Goal: Transaction & Acquisition: Subscribe to service/newsletter

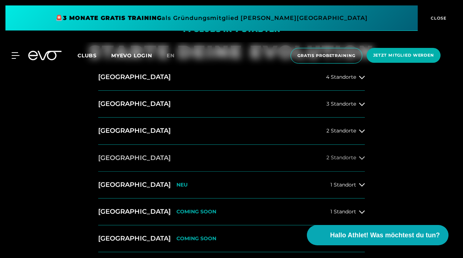
scroll to position [256, 0]
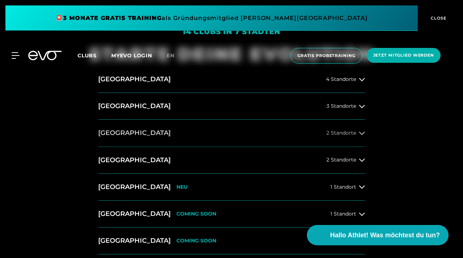
click at [119, 131] on h2 "[GEOGRAPHIC_DATA]" at bounding box center [134, 132] width 72 height 9
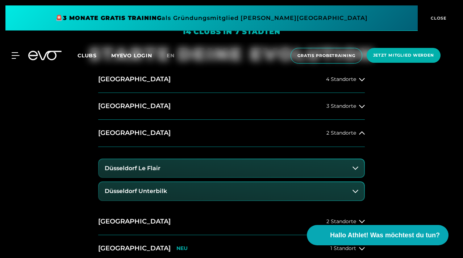
click at [146, 190] on h3 "Düsseldorf Unterbilk" at bounding box center [136, 191] width 62 height 7
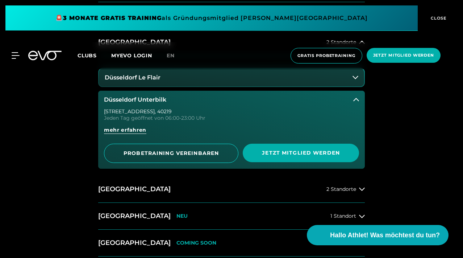
scroll to position [354, 0]
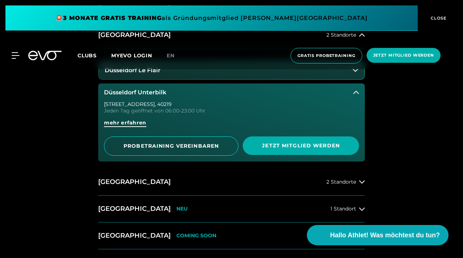
click at [130, 125] on span "mehr erfahren" at bounding box center [125, 123] width 42 height 8
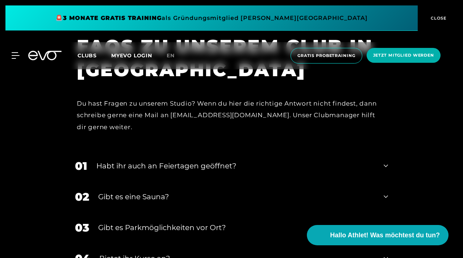
scroll to position [2378, 0]
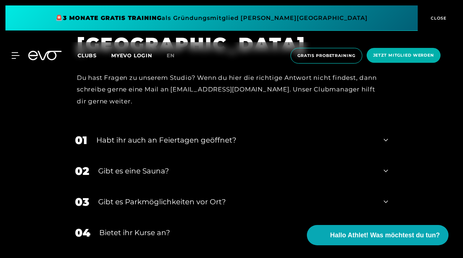
click at [154, 165] on div "Gibt es eine Sauna?" at bounding box center [236, 170] width 276 height 11
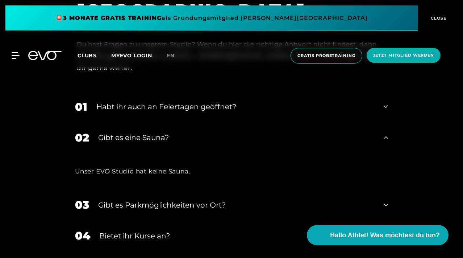
scroll to position [2415, 0]
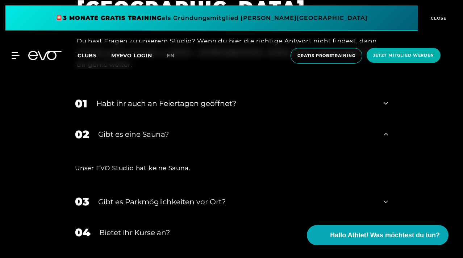
click at [142, 88] on div "01 Habt ihr auch an Feiertagen geöffnet?" at bounding box center [231, 103] width 327 height 31
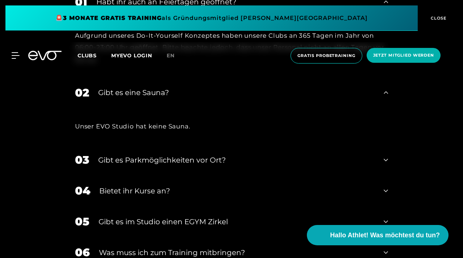
scroll to position [2517, 0]
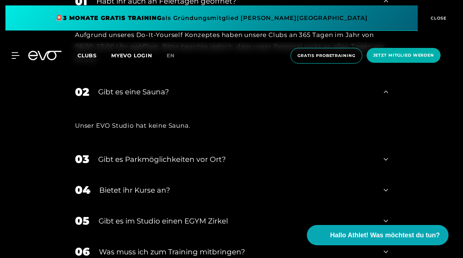
click at [159, 154] on div "Gibt es Parkmöglichkeiten vor Ort?" at bounding box center [236, 159] width 276 height 11
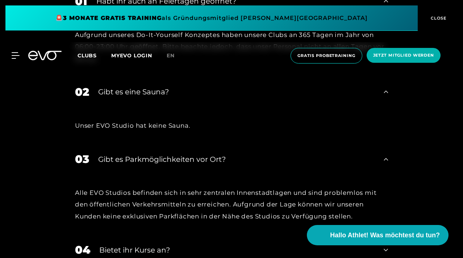
click at [159, 154] on div "Gibt es Parkmöglichkeiten vor Ort?" at bounding box center [236, 159] width 276 height 11
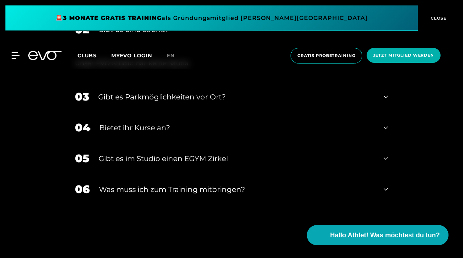
scroll to position [2581, 0]
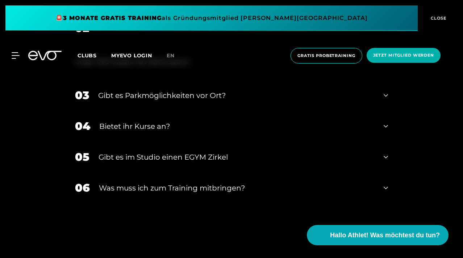
click at [159, 151] on div "Gibt es im Studio einen EGYM Zirkel" at bounding box center [237, 156] width 276 height 11
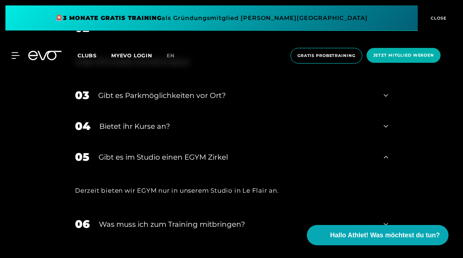
click at [159, 151] on div "Gibt es im Studio einen EGYM Zirkel" at bounding box center [237, 156] width 276 height 11
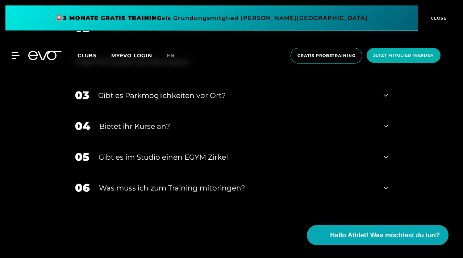
click at [160, 182] on div "Was muss ich zum Training mitbringen?" at bounding box center [237, 187] width 276 height 11
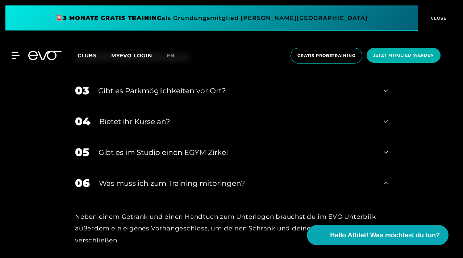
scroll to position [2584, 0]
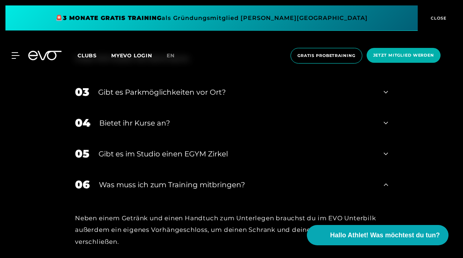
click at [160, 179] on div "Was muss ich zum Training mitbringen?" at bounding box center [237, 184] width 276 height 11
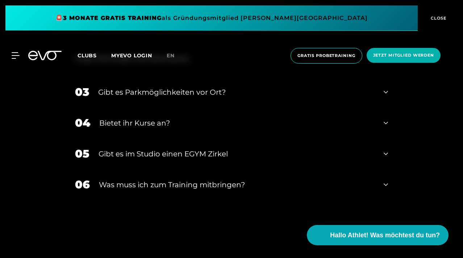
scroll to position [2615, 0]
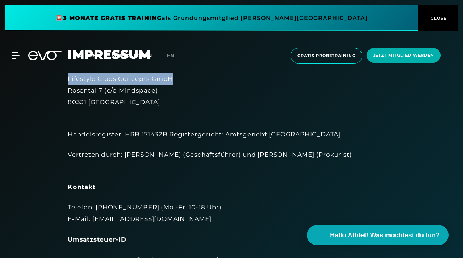
drag, startPoint x: 175, startPoint y: 79, endPoint x: 68, endPoint y: 79, distance: 106.9
click at [68, 79] on div "Lifestyle Clubs Concepts GmbH [STREET_ADDRESS]" at bounding box center [231, 90] width 327 height 35
copy div "Lifestyle Clubs Concepts GmbH"
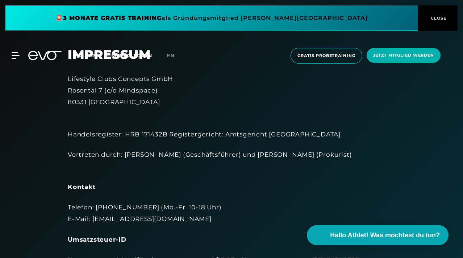
click at [231, 96] on div "Lifestyle Clubs Concepts GmbH [STREET_ADDRESS]" at bounding box center [231, 90] width 327 height 35
click at [14, 58] on icon at bounding box center [17, 56] width 10 height 6
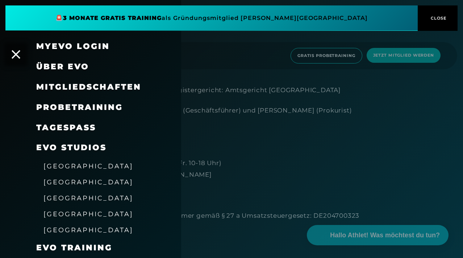
click at [76, 68] on span "Über EVO" at bounding box center [62, 67] width 53 height 10
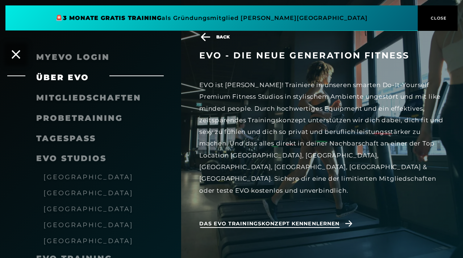
scroll to position [120, 0]
click at [92, 131] on div "TAGESPASS" at bounding box center [99, 138] width 127 height 20
click at [96, 99] on span "Mitgliedschaften" at bounding box center [88, 98] width 105 height 10
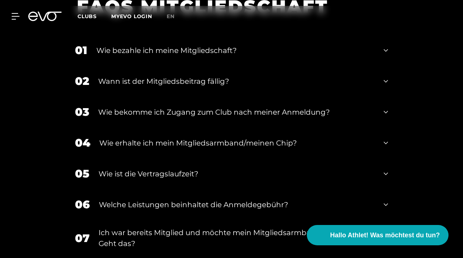
scroll to position [802, 0]
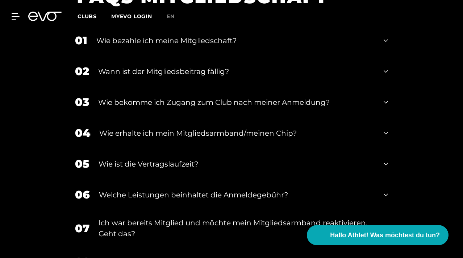
click at [208, 46] on div "Wie bezahle ich meine Mitgliedschaft?" at bounding box center [235, 40] width 278 height 11
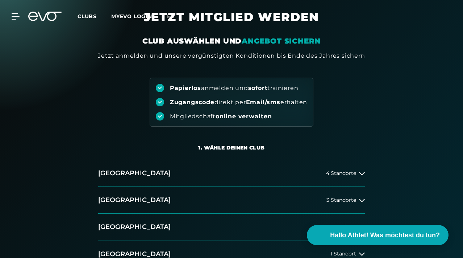
scroll to position [0, 0]
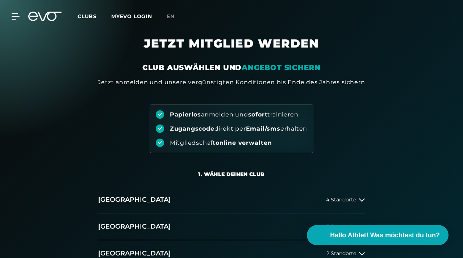
click at [20, 14] on div "MyEVO Login Über EVO Mitgliedschaften Probetraining TAGESPASS EVO Studios [GEOG…" at bounding box center [11, 16] width 25 height 7
click at [15, 16] on icon at bounding box center [17, 16] width 11 height 7
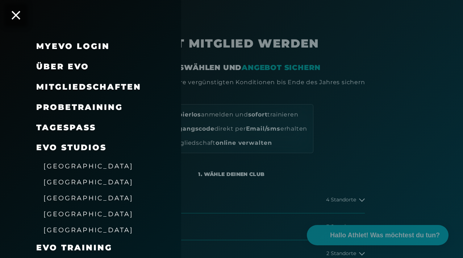
click at [89, 89] on span "Mitgliedschaften" at bounding box center [88, 87] width 105 height 10
click at [89, 84] on span "Mitgliedschaften" at bounding box center [88, 87] width 105 height 10
click at [242, 117] on div at bounding box center [231, 129] width 463 height 258
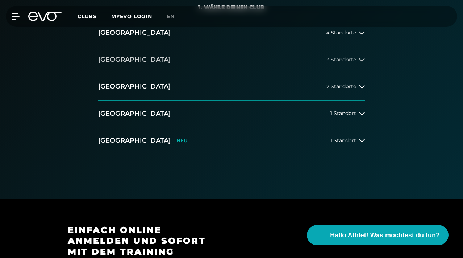
scroll to position [175, 0]
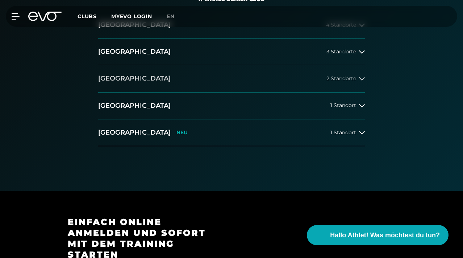
click at [145, 92] on button "[GEOGRAPHIC_DATA] 2 Standorte" at bounding box center [231, 78] width 267 height 27
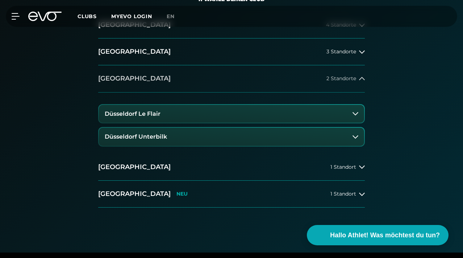
scroll to position [203, 0]
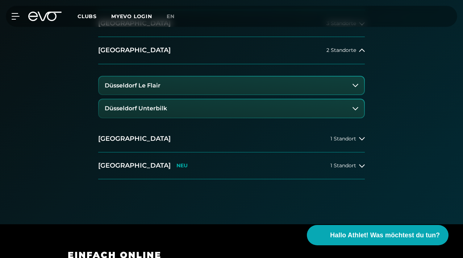
click at [160, 112] on h3 "Düsseldorf Unterbilk" at bounding box center [136, 108] width 62 height 7
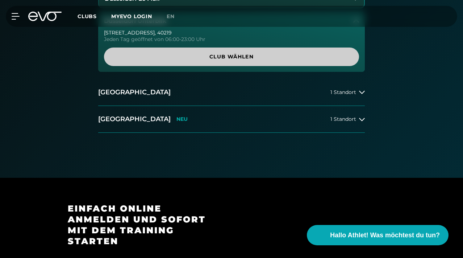
click at [234, 60] on span "Club wählen" at bounding box center [232, 57] width 238 height 8
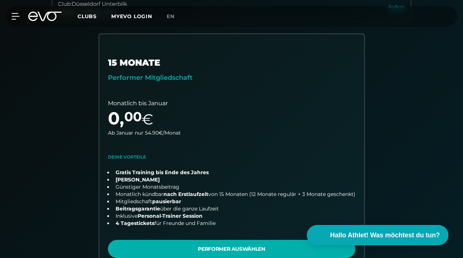
scroll to position [168, 0]
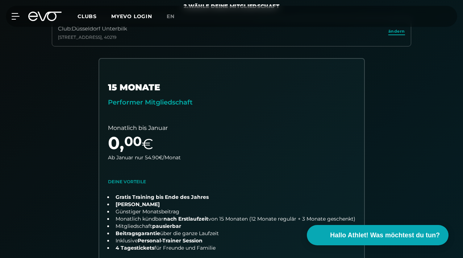
click at [400, 34] on span "ändern" at bounding box center [396, 31] width 17 height 6
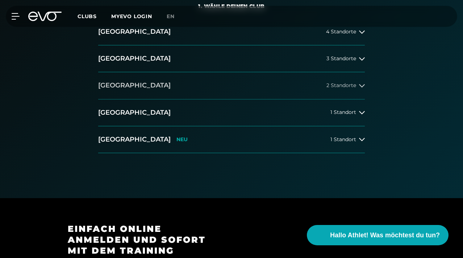
click at [148, 99] on button "[GEOGRAPHIC_DATA] 2 Standorte" at bounding box center [231, 85] width 267 height 27
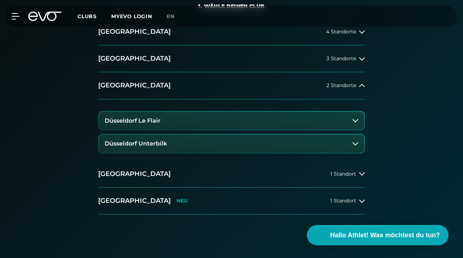
click at [148, 130] on button "Düsseldorf Le Flair" at bounding box center [231, 121] width 265 height 18
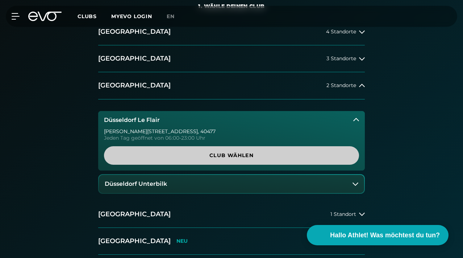
click at [193, 159] on span "Club wählen" at bounding box center [232, 155] width 238 height 8
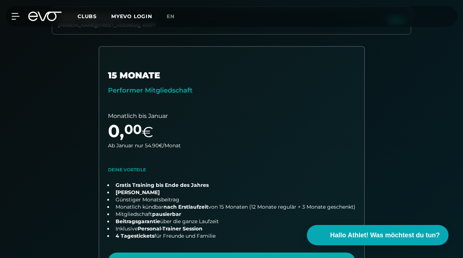
scroll to position [164, 0]
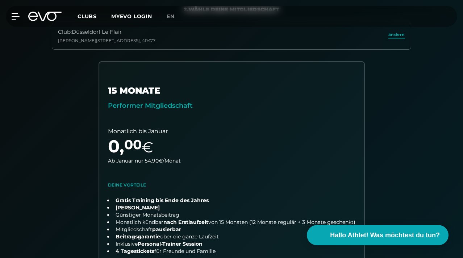
click at [402, 38] on span "ändern" at bounding box center [396, 35] width 17 height 6
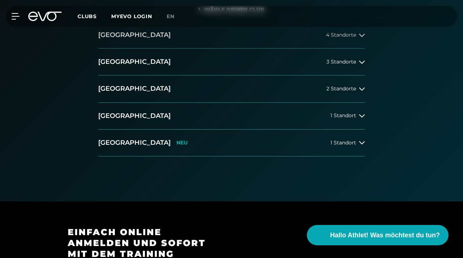
click at [128, 39] on h2 "[GEOGRAPHIC_DATA]" at bounding box center [134, 34] width 72 height 9
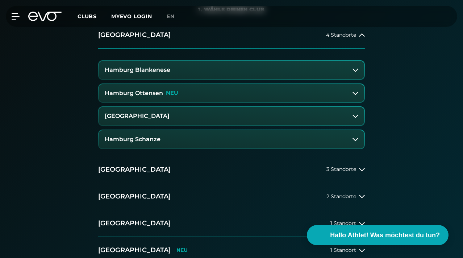
click at [139, 96] on h3 "Hamburg Ottensen" at bounding box center [134, 93] width 58 height 7
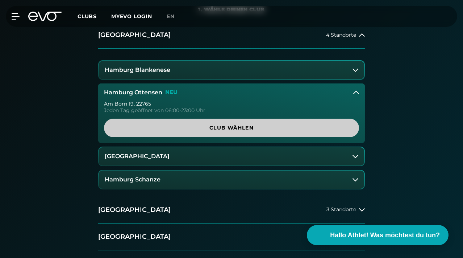
click at [219, 137] on span "Club wählen" at bounding box center [231, 127] width 255 height 18
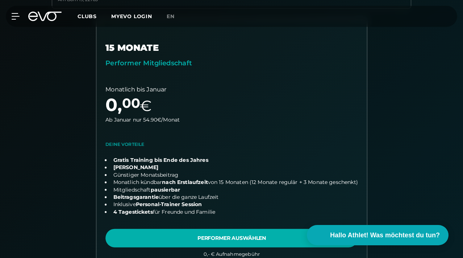
scroll to position [187, 0]
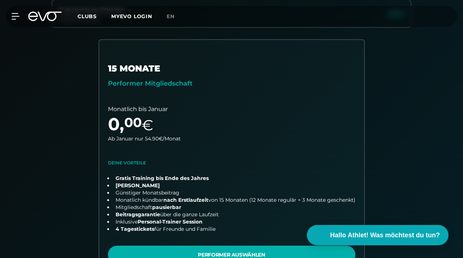
click at [398, 16] on span "ändern" at bounding box center [396, 12] width 17 height 6
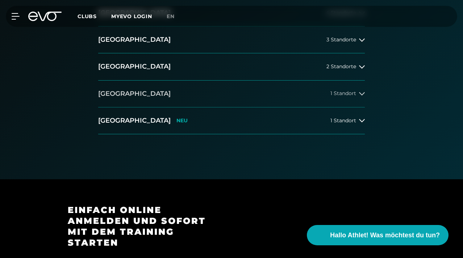
click at [142, 107] on button "[GEOGRAPHIC_DATA] 1 Standort" at bounding box center [231, 93] width 267 height 27
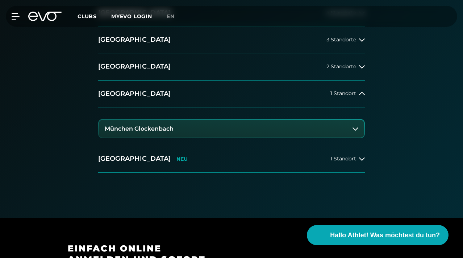
click at [152, 132] on h3 "München Glockenbach" at bounding box center [139, 128] width 69 height 7
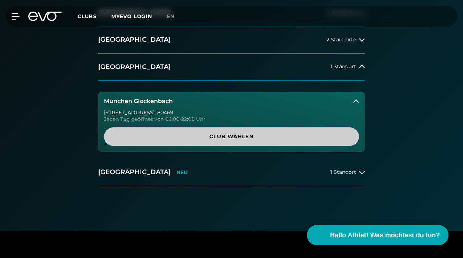
click at [176, 140] on span "Club wählen" at bounding box center [232, 137] width 238 height 8
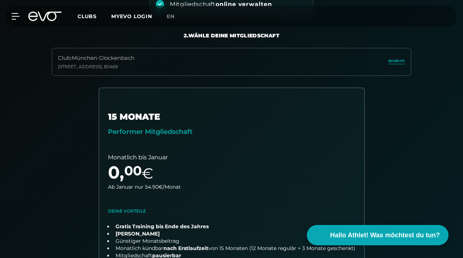
scroll to position [47, 0]
